Goal: Information Seeking & Learning: Learn about a topic

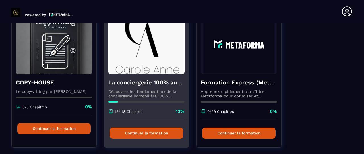
scroll to position [228, 0]
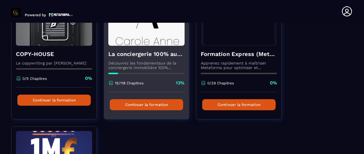
click at [151, 104] on button "Continuer la formation" at bounding box center [146, 104] width 73 height 11
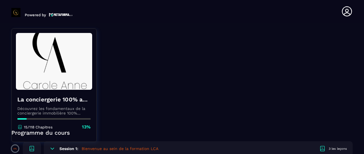
scroll to position [114, 0]
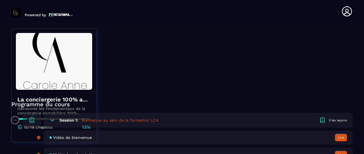
click at [345, 12] on icon at bounding box center [347, 11] width 11 height 11
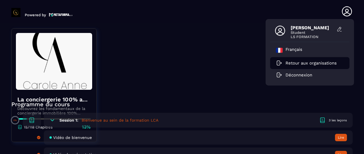
click at [319, 63] on p "Retour aux organisations" at bounding box center [311, 63] width 51 height 5
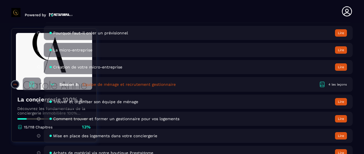
scroll to position [570, 0]
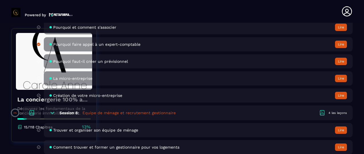
click at [342, 113] on div "4 les leçons" at bounding box center [338, 113] width 19 height 4
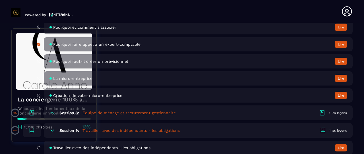
click at [342, 113] on div "4 les leçons" at bounding box center [338, 113] width 19 height 4
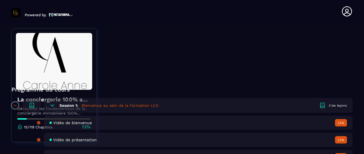
scroll to position [142, 0]
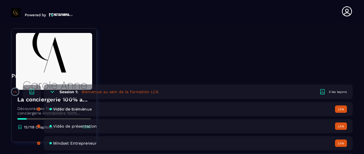
click at [349, 92] on div "Session 1: Bienvenue au sein de la formation LCA 3 les leçons" at bounding box center [198, 92] width 309 height 15
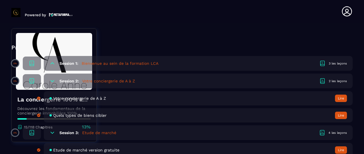
scroll to position [199, 0]
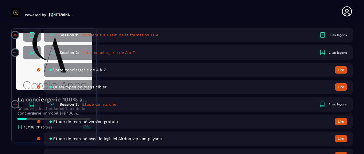
click at [343, 52] on div "2 les leçons" at bounding box center [338, 53] width 18 height 4
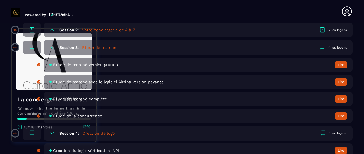
scroll to position [228, 0]
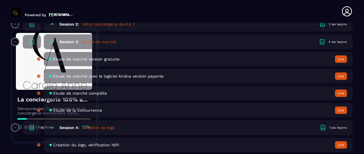
click at [340, 43] on div "4 les leçons" at bounding box center [338, 42] width 19 height 4
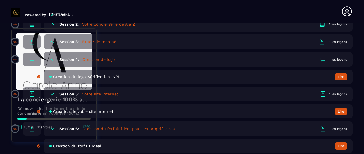
scroll to position [256, 0]
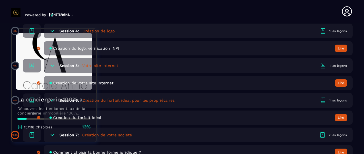
click at [341, 65] on div "1 les leçons" at bounding box center [339, 66] width 18 height 4
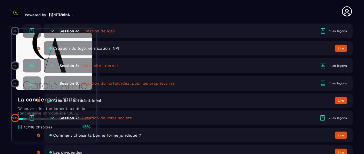
click at [341, 32] on div "1 les leçons" at bounding box center [339, 31] width 18 height 4
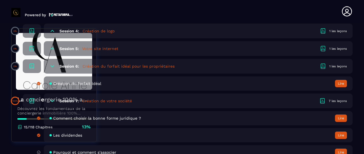
click at [339, 65] on div "1 les leçons" at bounding box center [339, 66] width 18 height 4
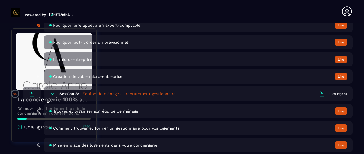
scroll to position [399, 0]
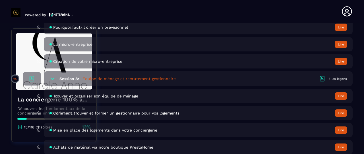
click at [342, 79] on div "4 les leçons" at bounding box center [338, 79] width 19 height 4
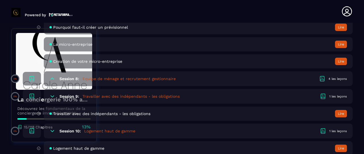
click at [343, 79] on div "4 les leçons" at bounding box center [338, 79] width 19 height 4
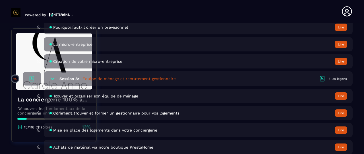
click at [343, 78] on div "4 les leçons" at bounding box center [338, 79] width 19 height 4
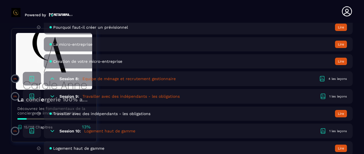
click at [343, 78] on div "4 les leçons" at bounding box center [338, 79] width 19 height 4
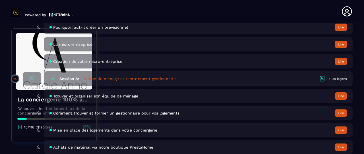
click at [344, 95] on button "Lire" at bounding box center [341, 96] width 12 height 7
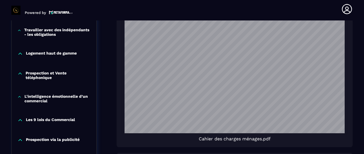
scroll to position [486, 0]
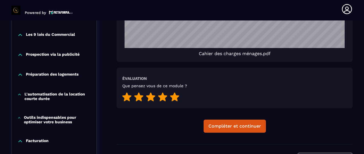
click at [177, 97] on icon at bounding box center [174, 97] width 9 height 9
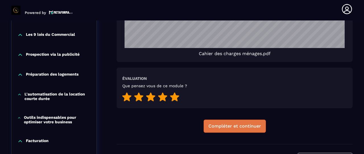
click at [243, 126] on div "Compléter et continuer" at bounding box center [235, 127] width 53 height 6
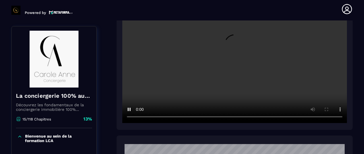
scroll to position [145, 0]
